Goal: Task Accomplishment & Management: Manage account settings

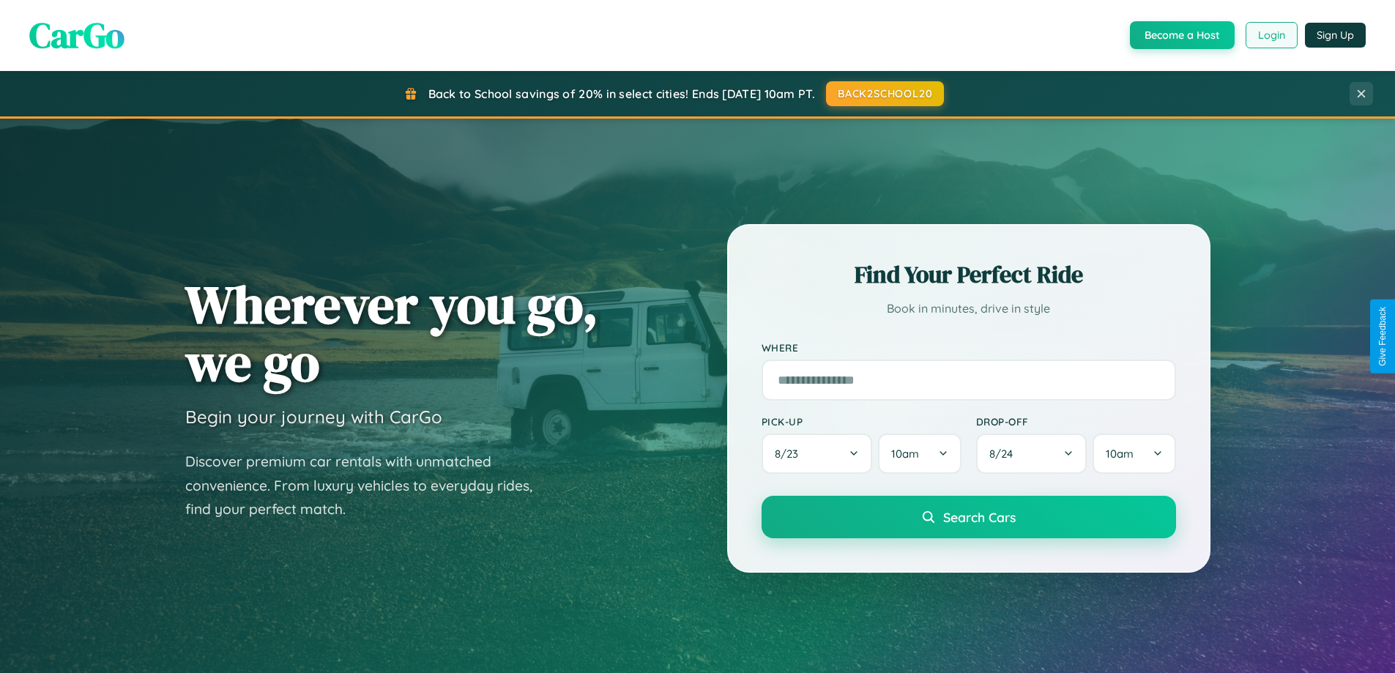
click at [1271, 35] on button "Login" at bounding box center [1272, 35] width 52 height 26
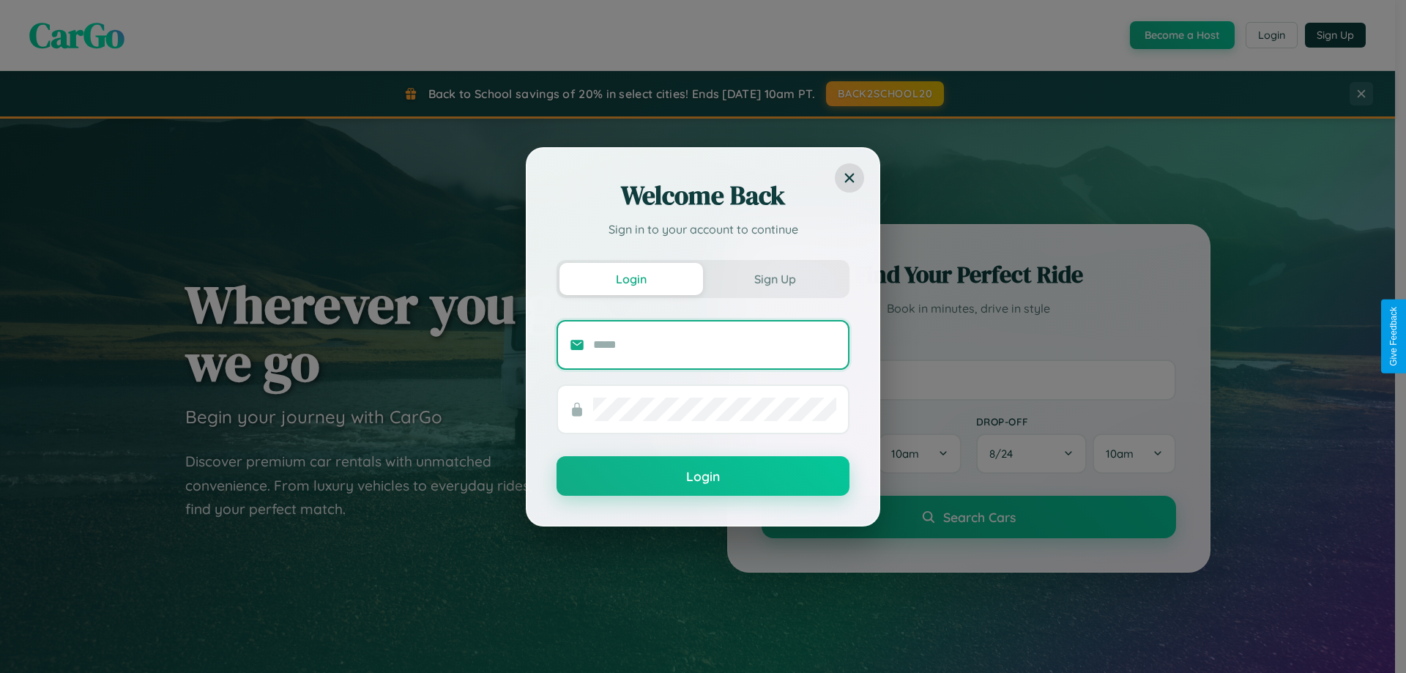
click at [715, 344] on input "text" at bounding box center [714, 344] width 243 height 23
type input "**********"
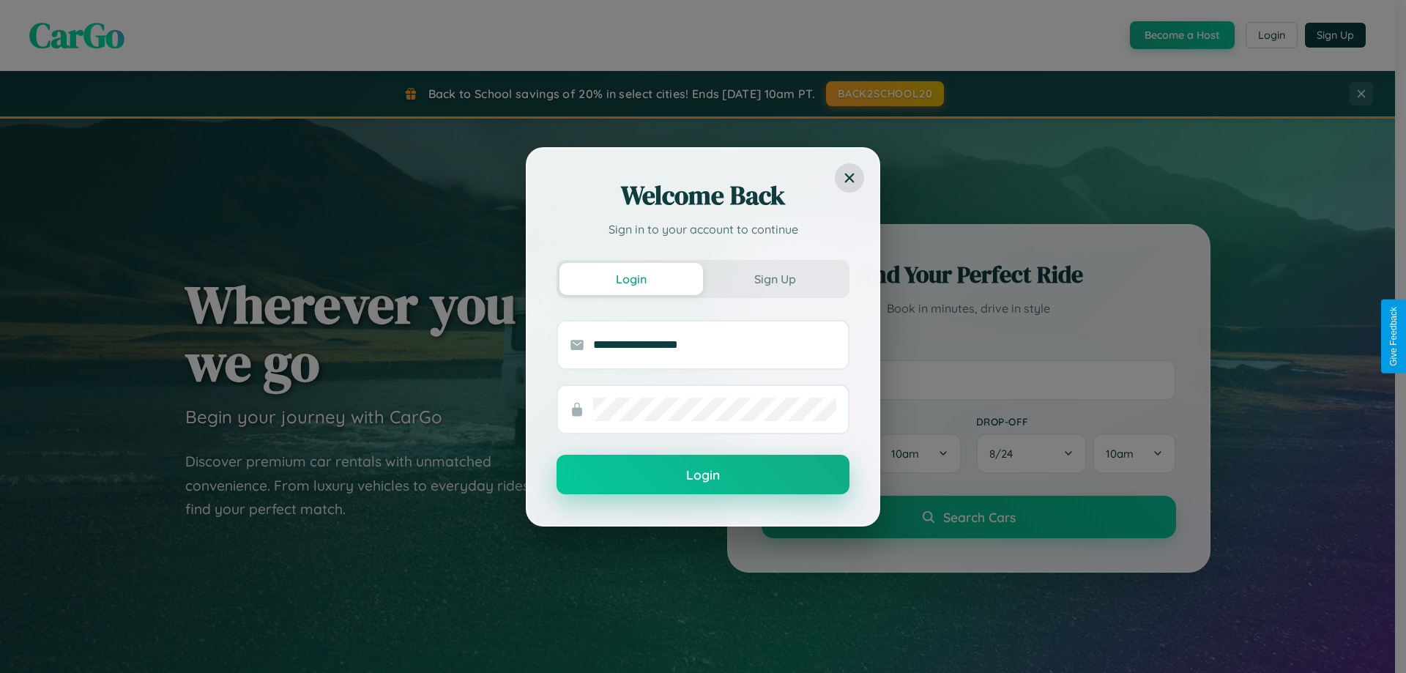
click at [703, 475] on button "Login" at bounding box center [703, 475] width 293 height 40
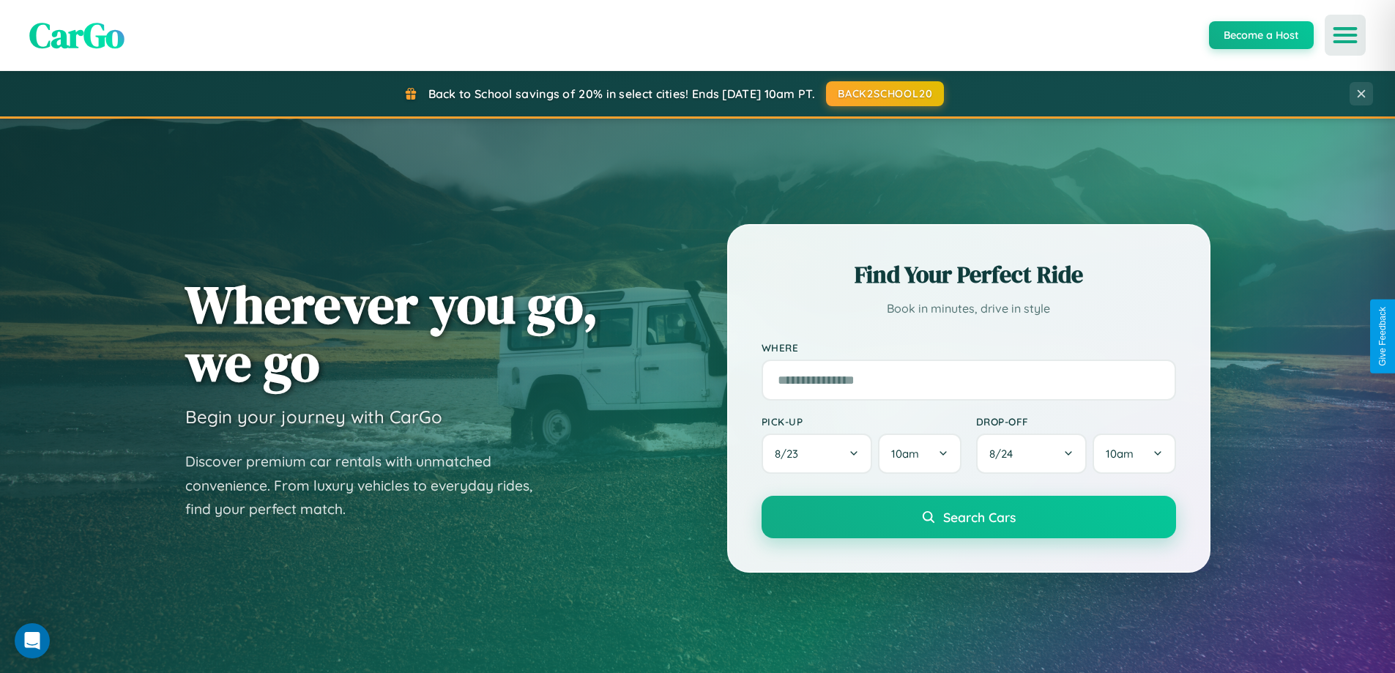
click at [1345, 35] on icon "Open menu" at bounding box center [1345, 35] width 21 height 13
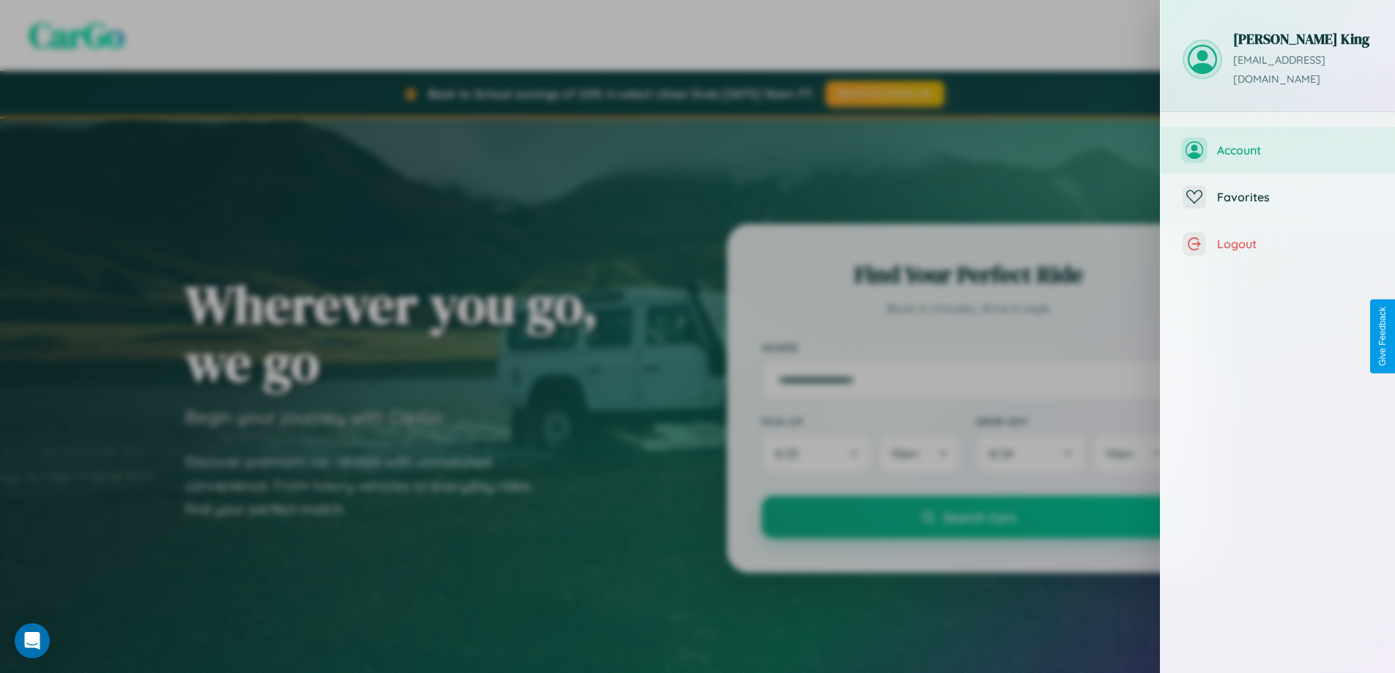
click at [1278, 143] on span "Account" at bounding box center [1295, 150] width 156 height 15
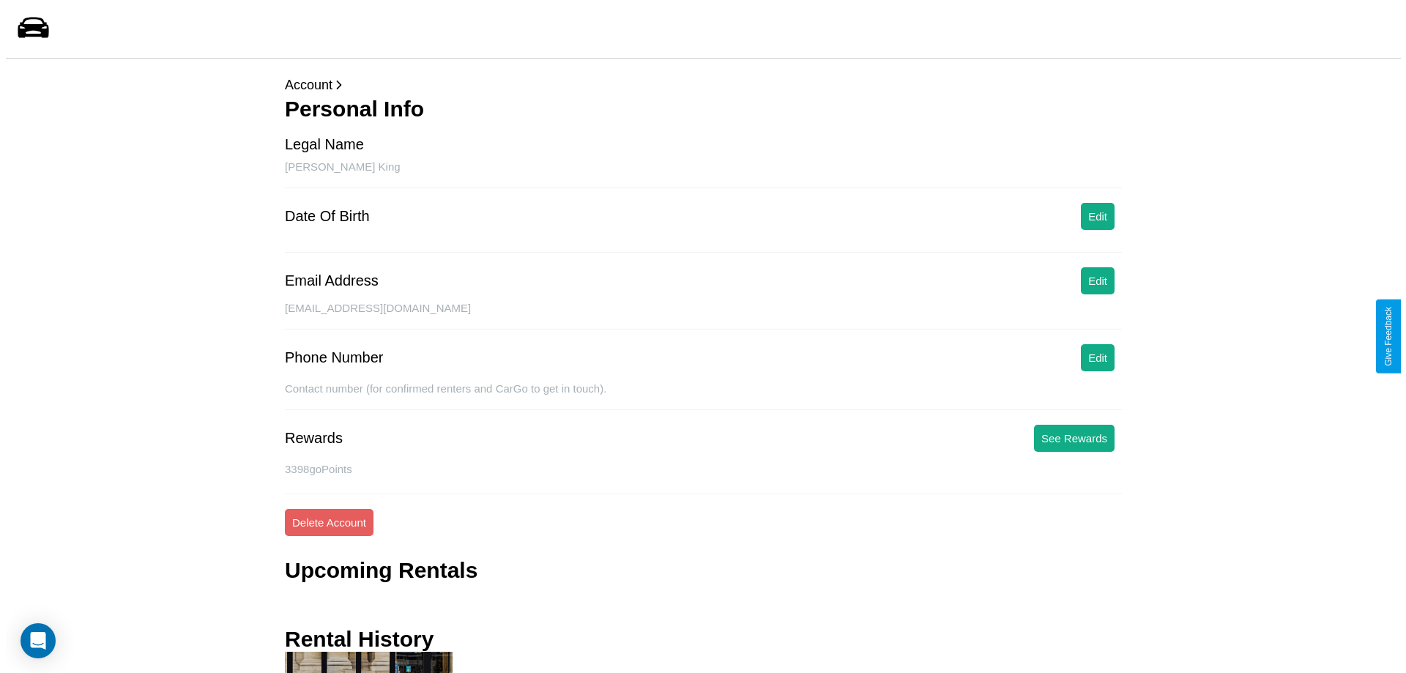
scroll to position [155, 0]
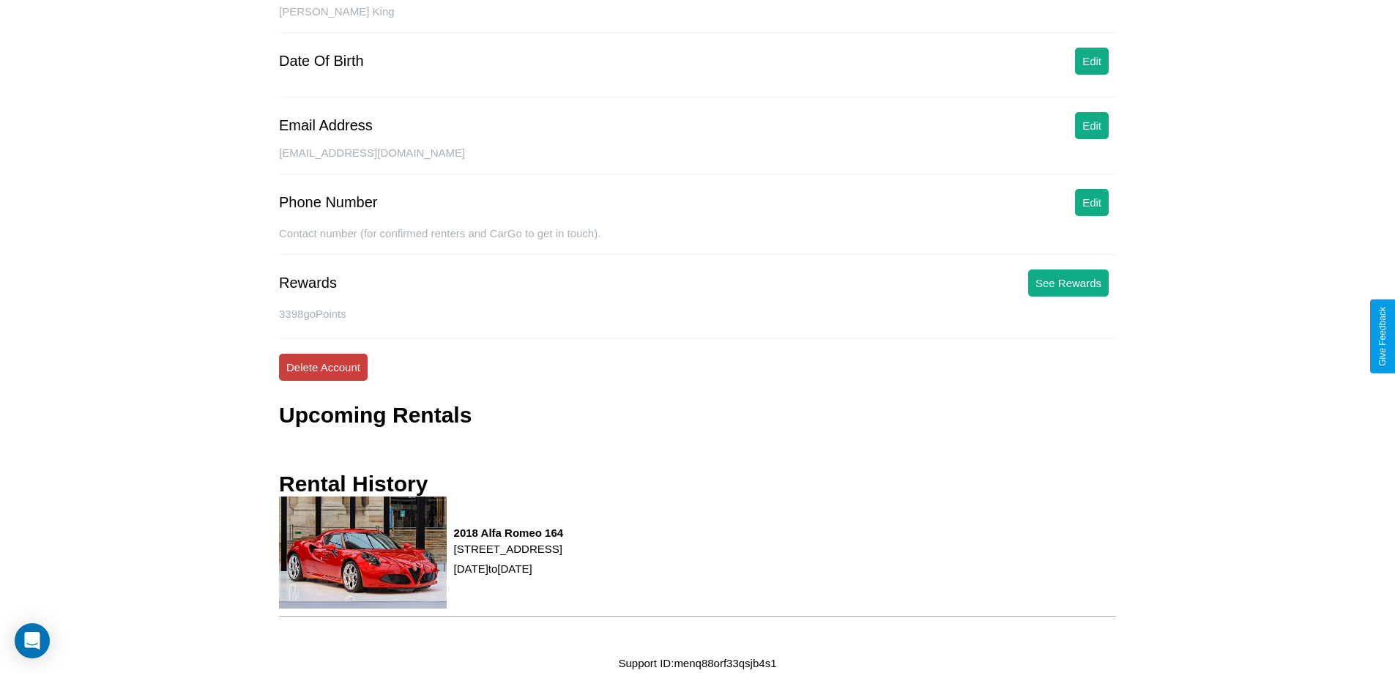
click at [323, 367] on button "Delete Account" at bounding box center [323, 367] width 89 height 27
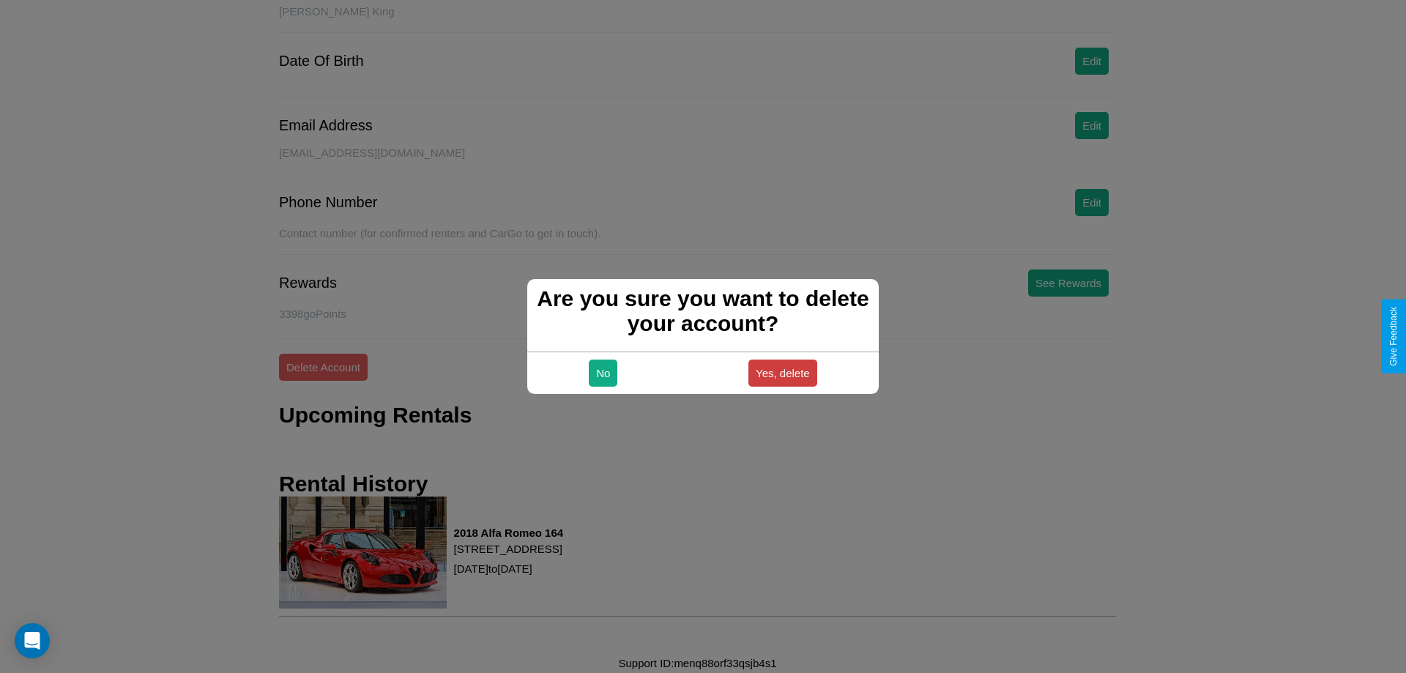
click at [782, 373] on button "Yes, delete" at bounding box center [783, 373] width 69 height 27
